Goal: Find contact information: Find contact information

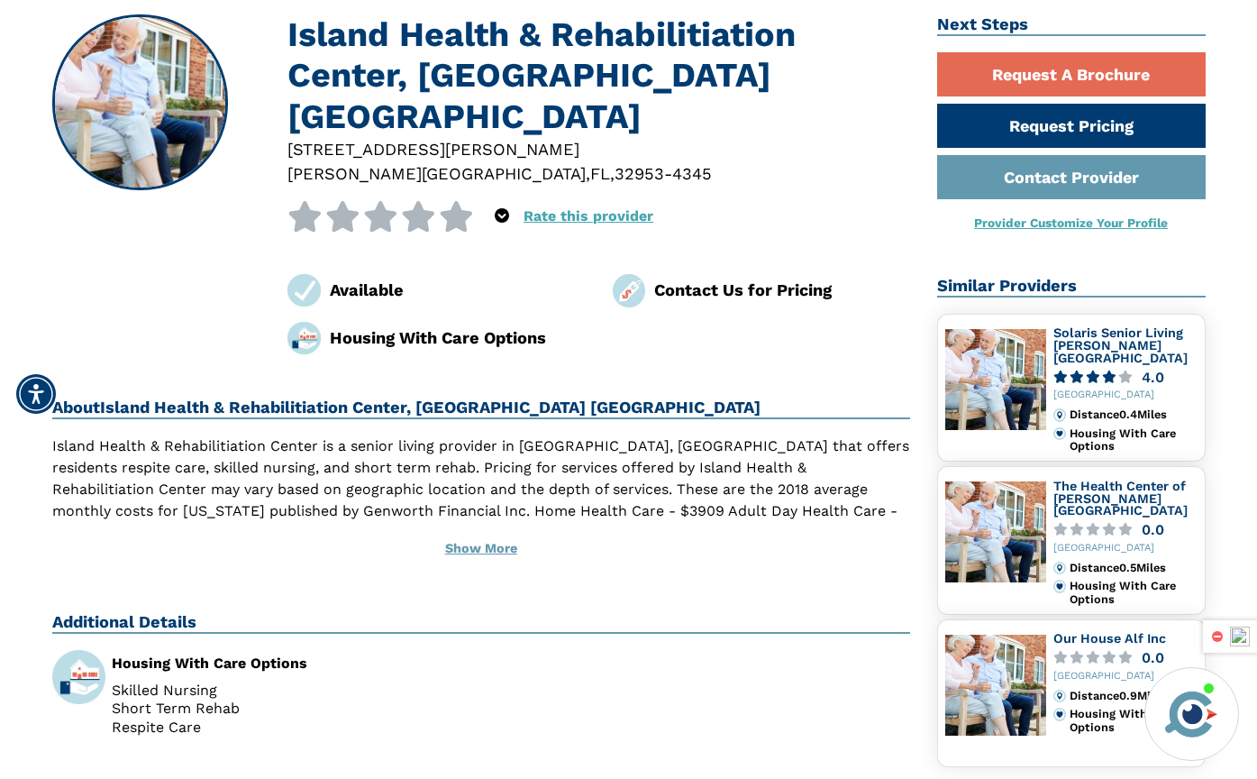
scroll to position [270, 0]
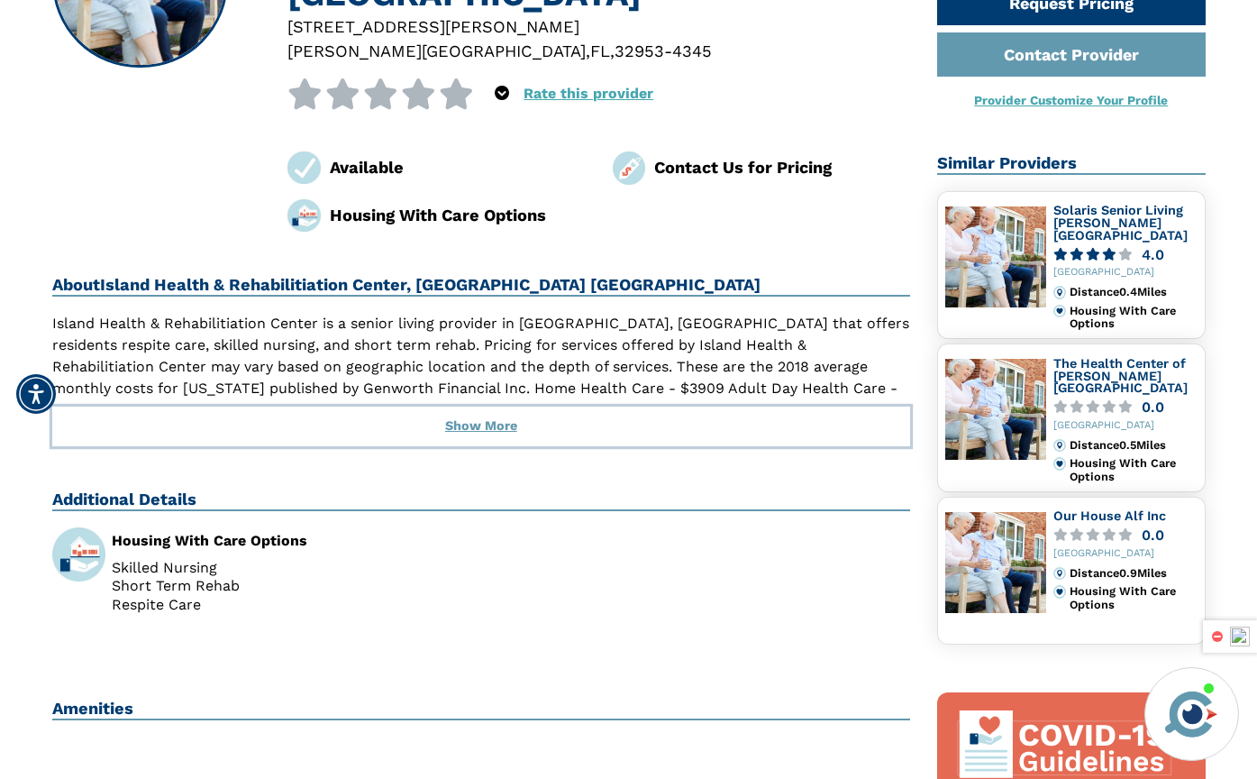
click at [462, 406] on button "Show More" at bounding box center [481, 426] width 859 height 40
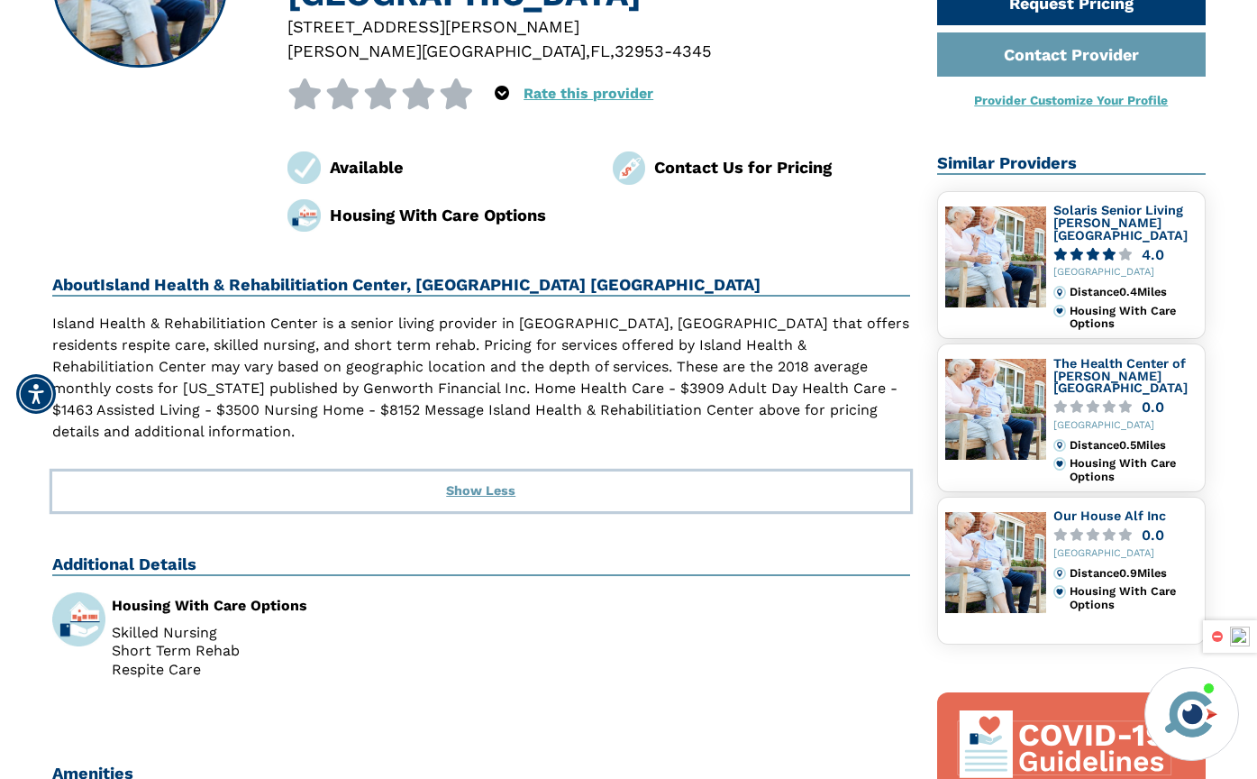
scroll to position [90, 0]
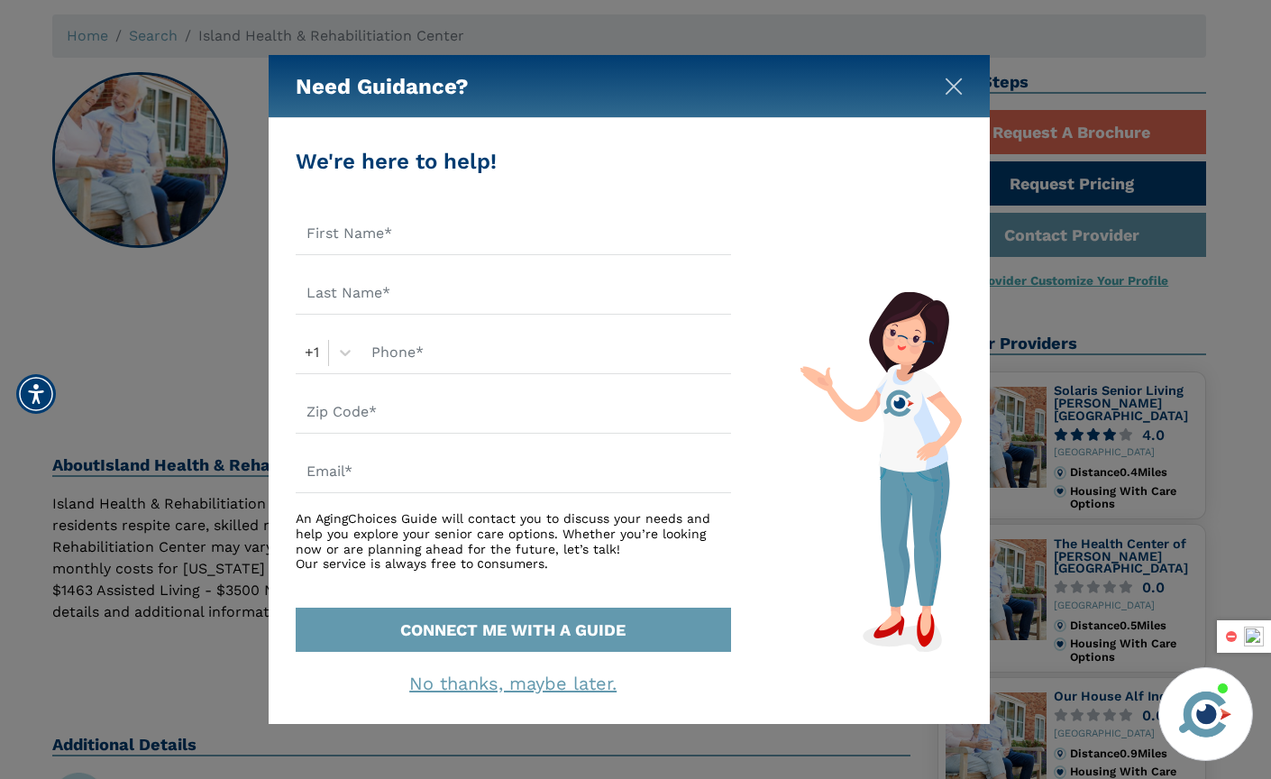
click at [961, 88] on img "Close" at bounding box center [953, 87] width 18 height 18
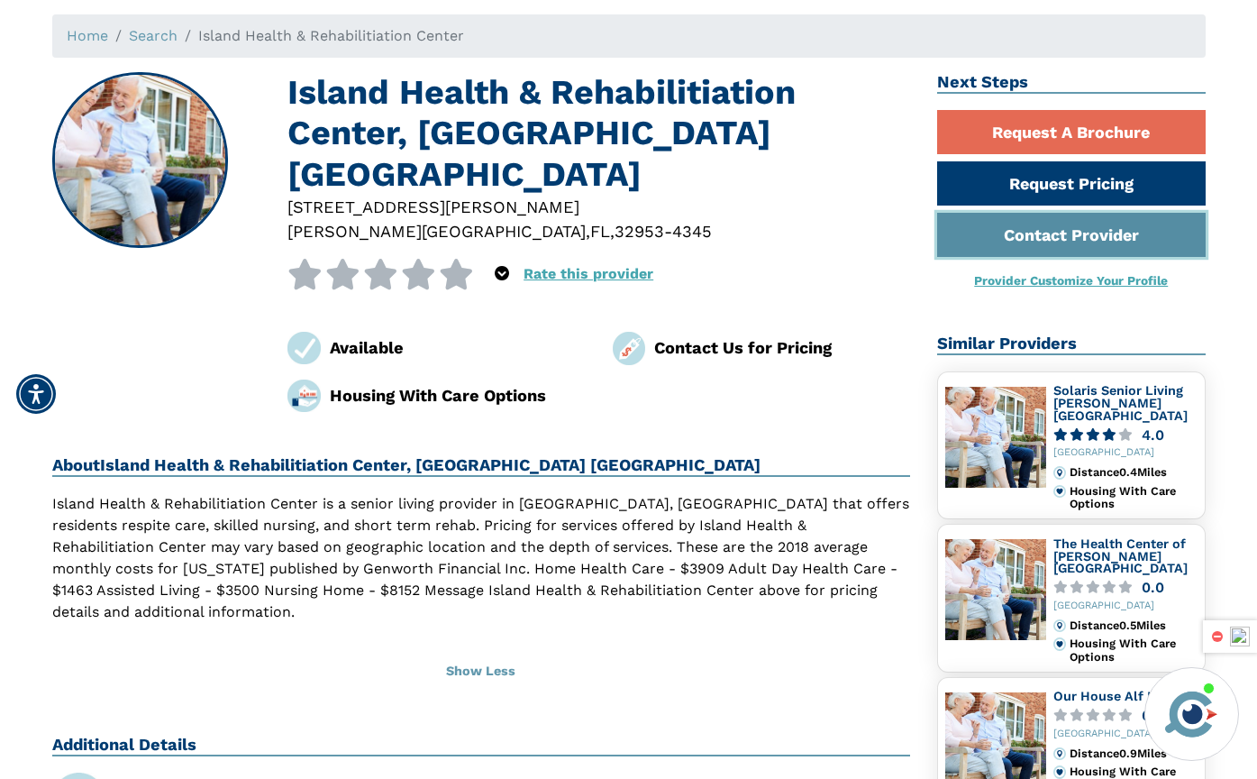
click at [973, 229] on link "Contact Provider" at bounding box center [1071, 235] width 269 height 44
